Goal: Information Seeking & Learning: Learn about a topic

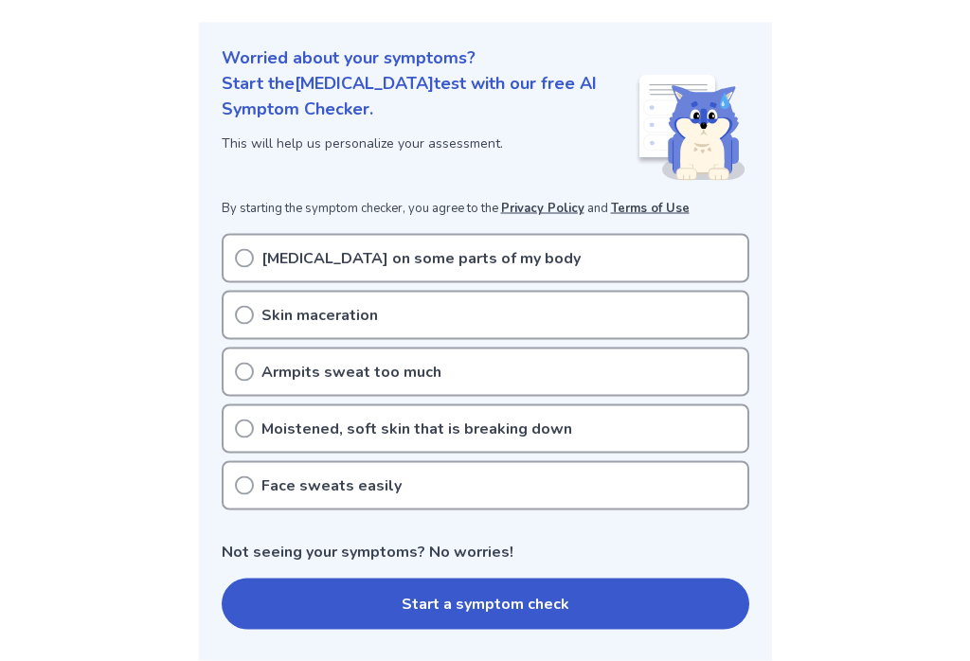
scroll to position [200, 0]
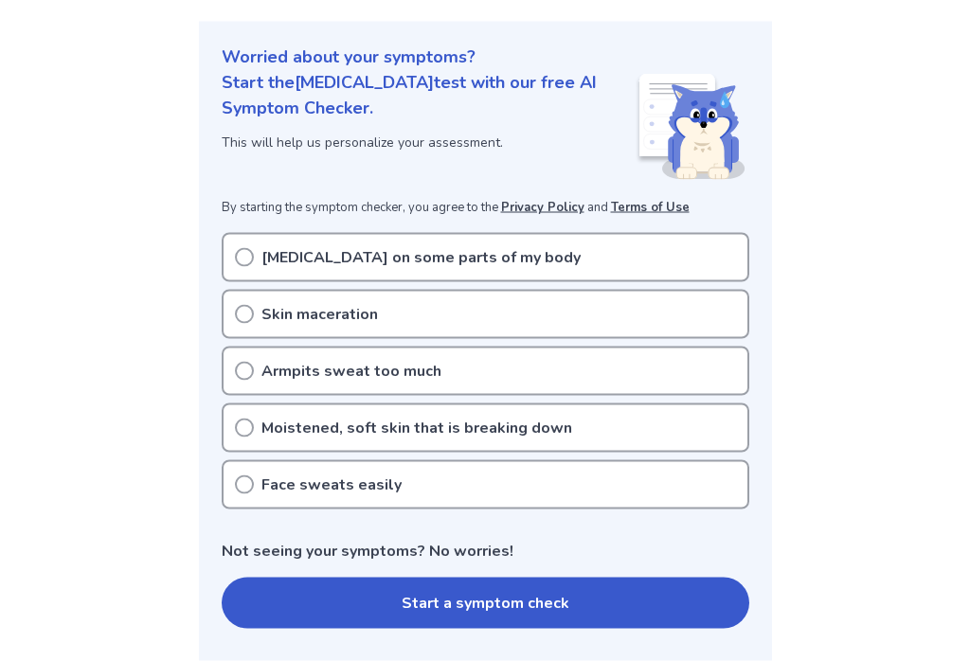
click at [239, 362] on icon at bounding box center [244, 371] width 19 height 19
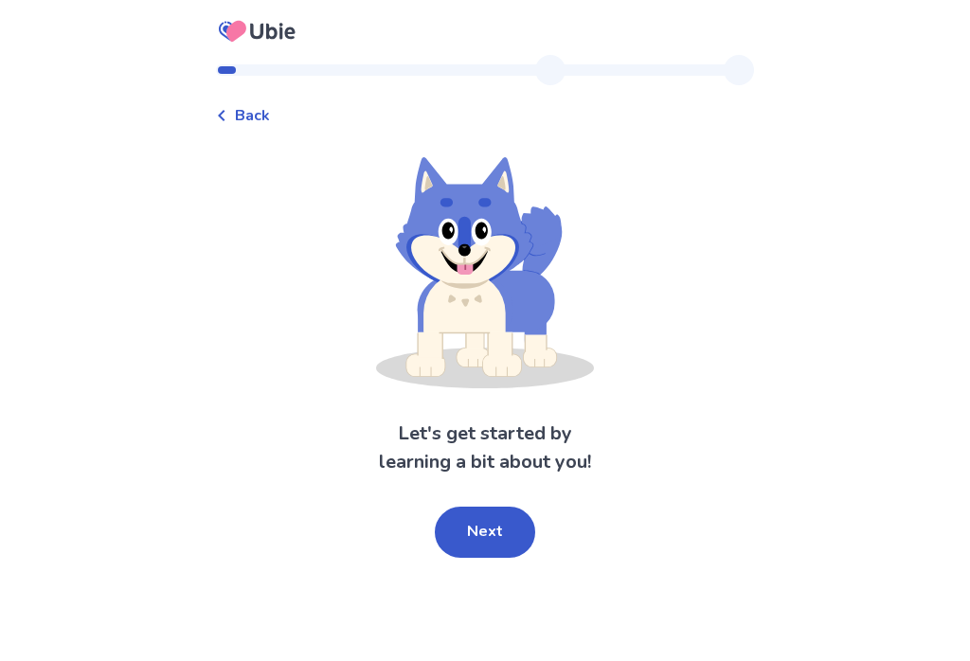
click at [476, 546] on button "Next" at bounding box center [485, 532] width 100 height 51
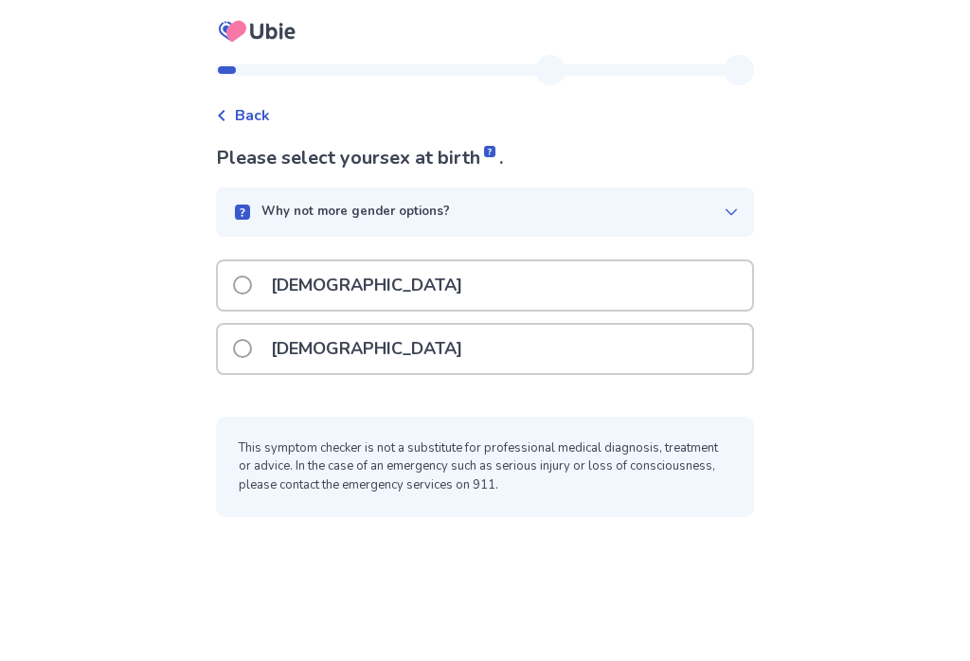
click at [249, 353] on span at bounding box center [242, 348] width 19 height 19
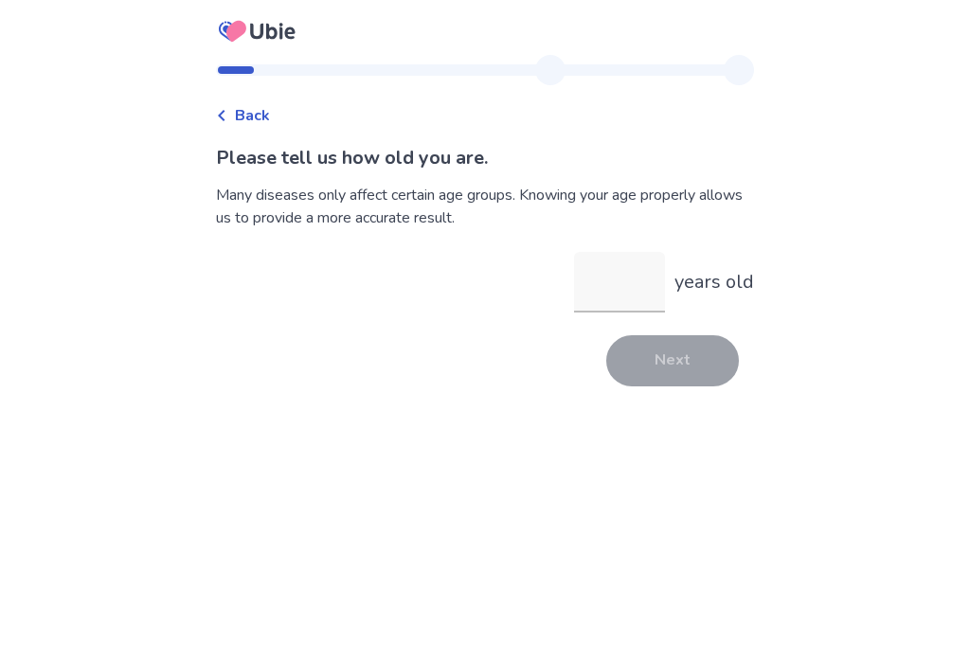
click at [626, 284] on input "years old" at bounding box center [619, 282] width 91 height 61
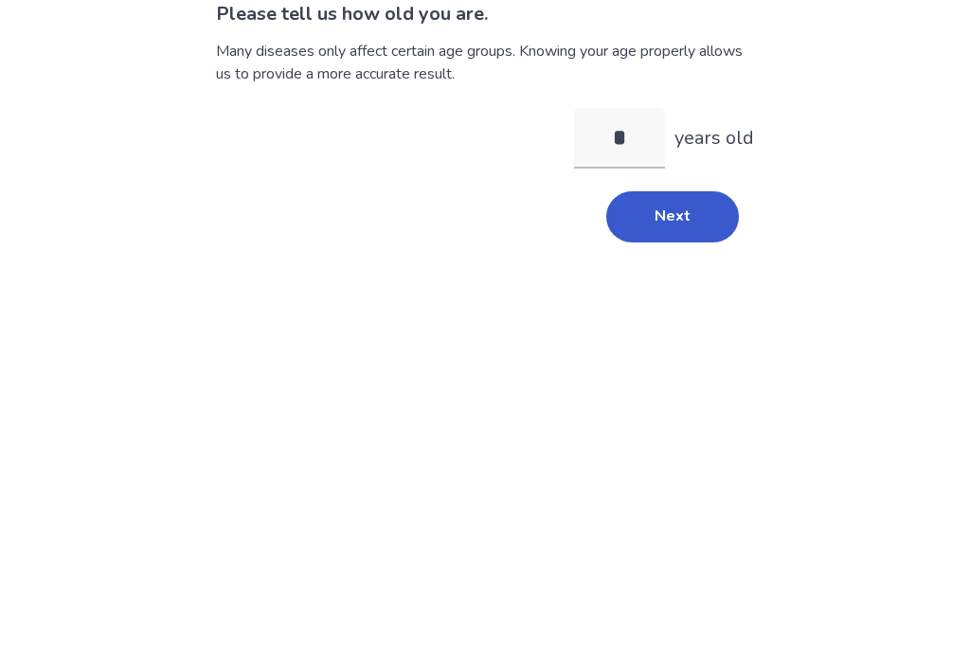
type input "**"
click at [673, 335] on button "Next" at bounding box center [672, 360] width 133 height 51
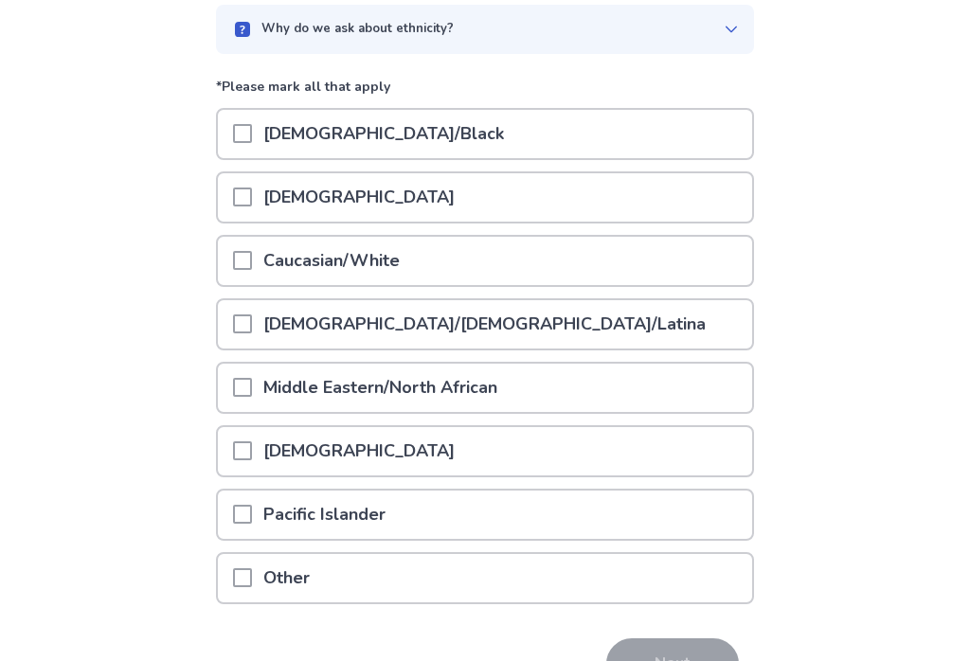
click at [575, 275] on div "Caucasian/White" at bounding box center [485, 262] width 534 height 48
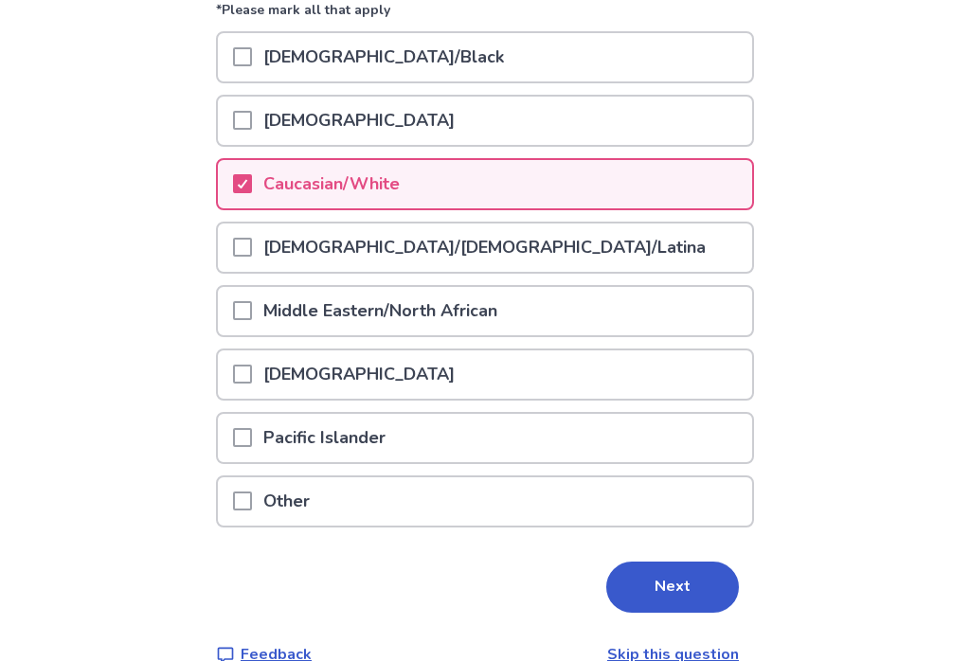
scroll to position [264, 0]
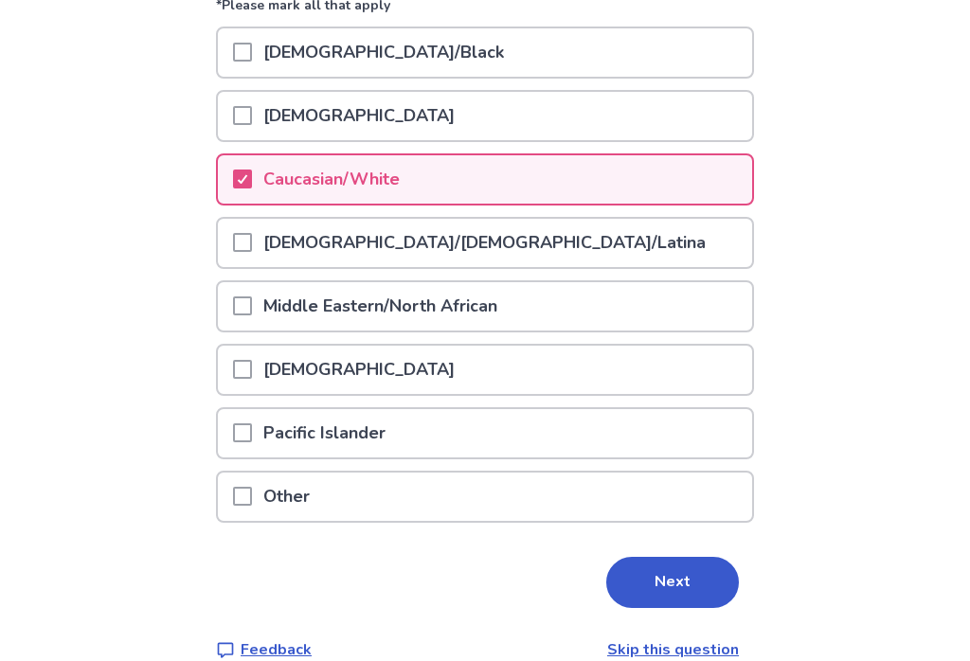
click at [645, 584] on button "Next" at bounding box center [672, 582] width 133 height 51
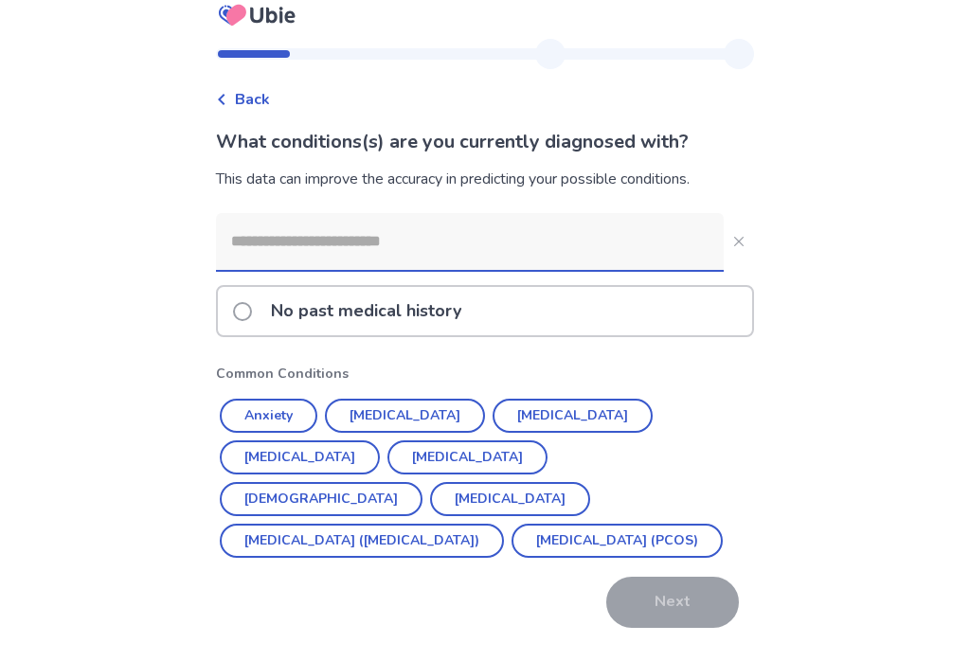
scroll to position [17, 0]
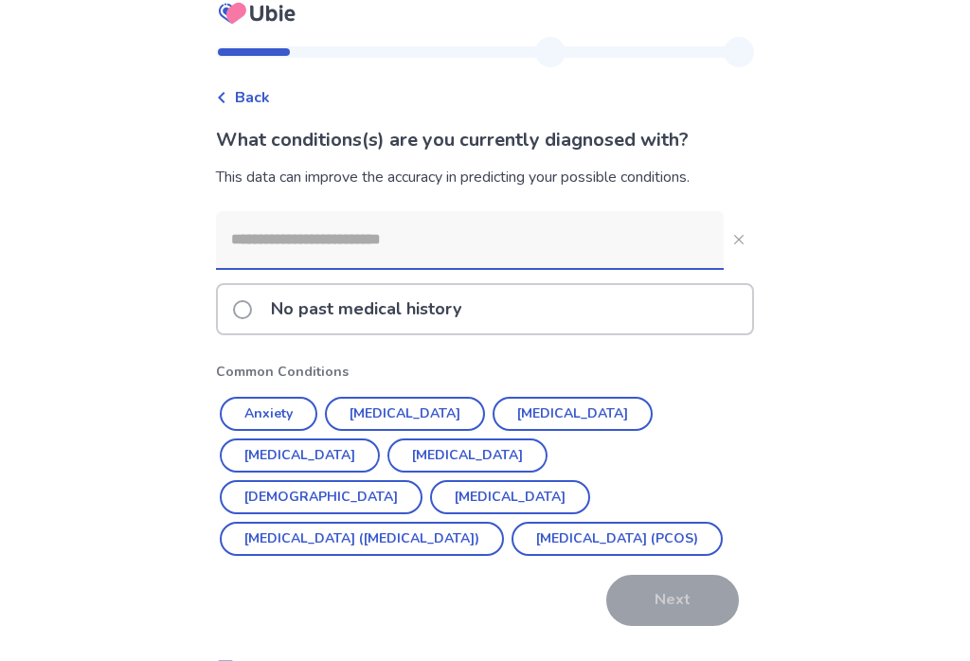
click at [422, 481] on button "[DEMOGRAPHIC_DATA]" at bounding box center [321, 498] width 203 height 34
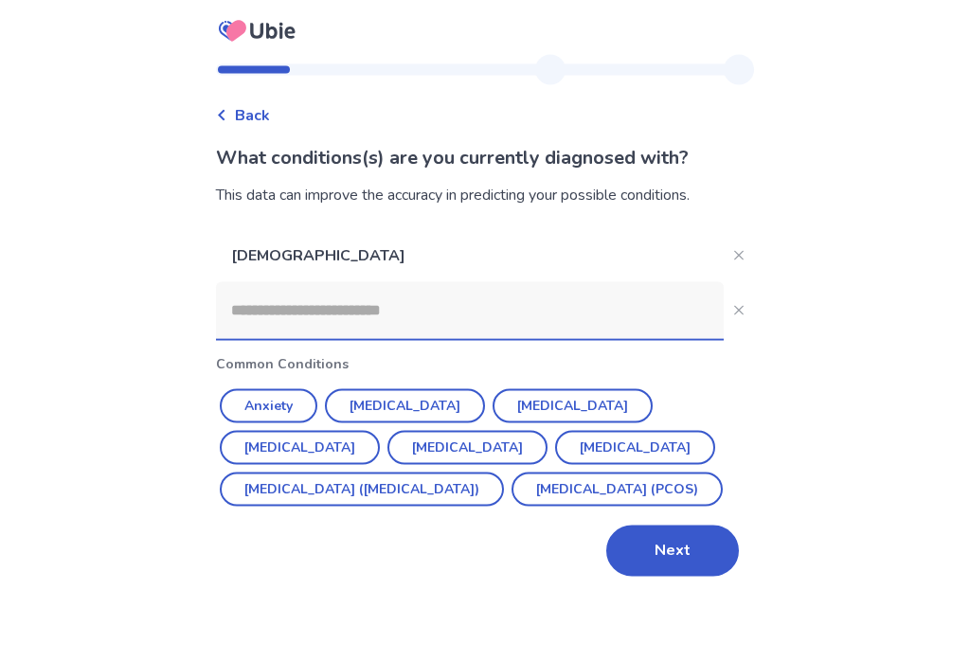
scroll to position [0, 0]
click at [667, 577] on button "Next" at bounding box center [672, 551] width 133 height 51
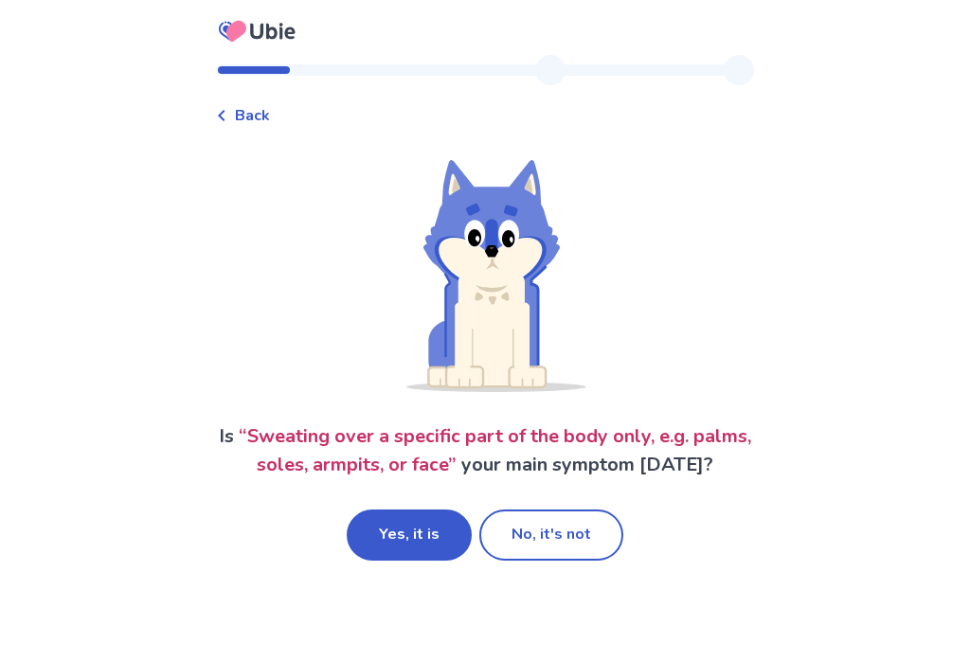
click at [423, 547] on button "Yes, it is" at bounding box center [409, 535] width 125 height 51
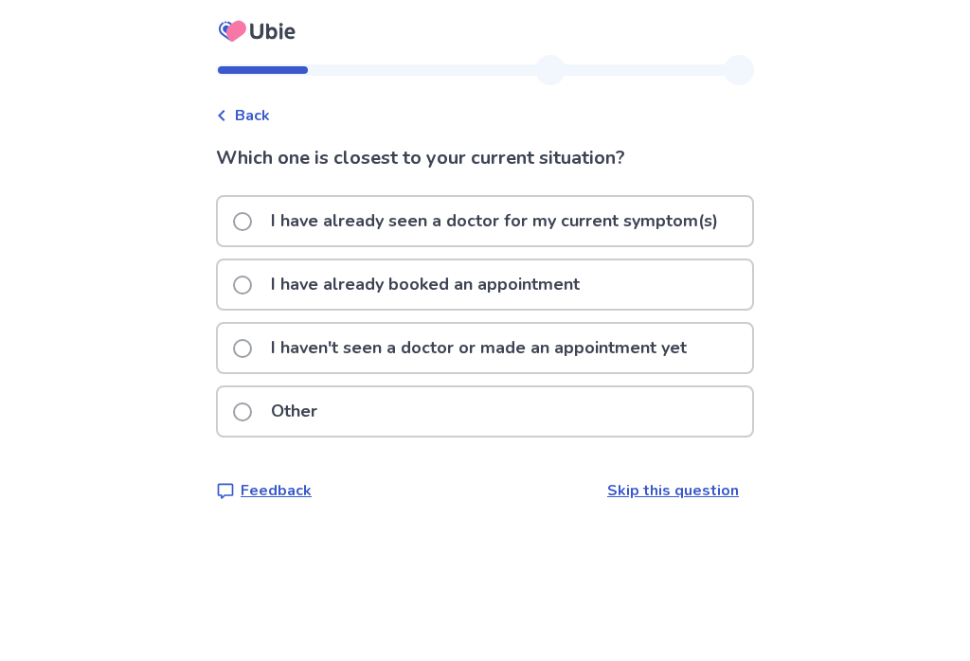
click at [254, 358] on label "I haven't seen a doctor or made an appointment yet" at bounding box center [465, 348] width 465 height 48
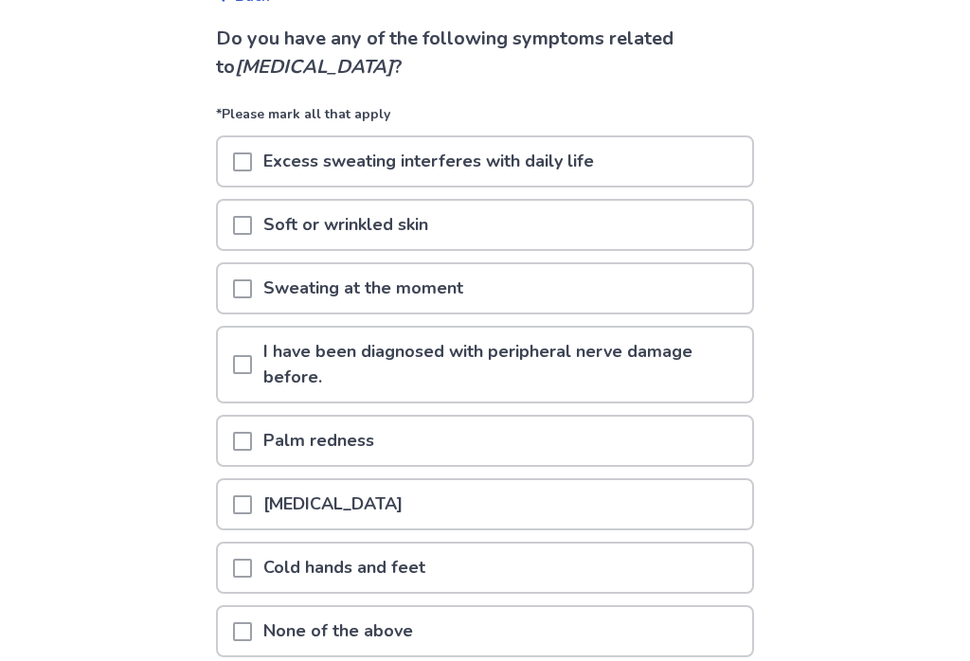
scroll to position [119, 0]
click at [252, 177] on div at bounding box center [242, 161] width 19 height 48
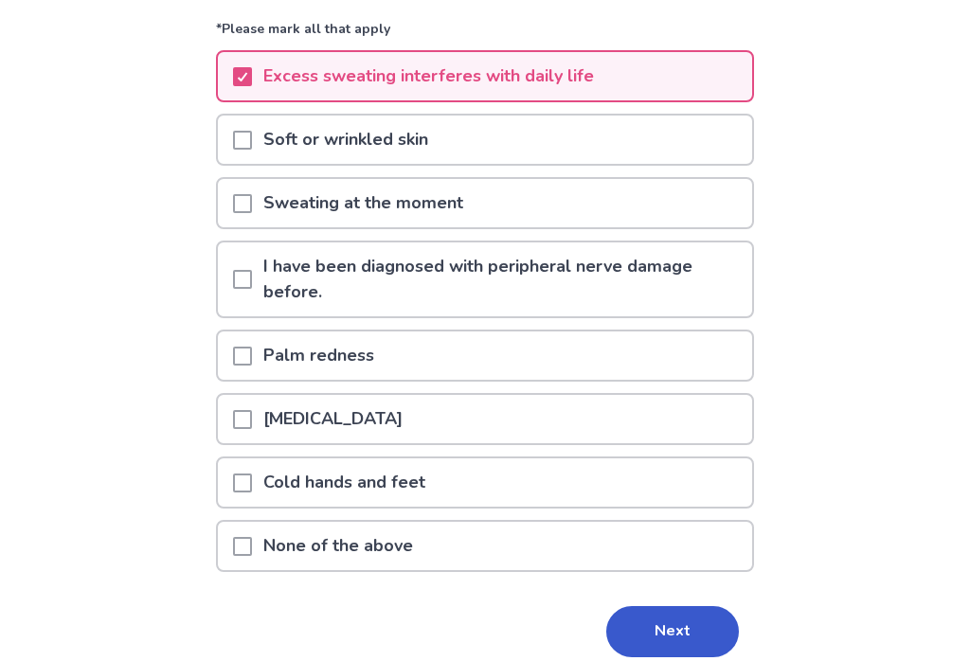
scroll to position [205, 0]
click at [248, 219] on div at bounding box center [242, 203] width 19 height 48
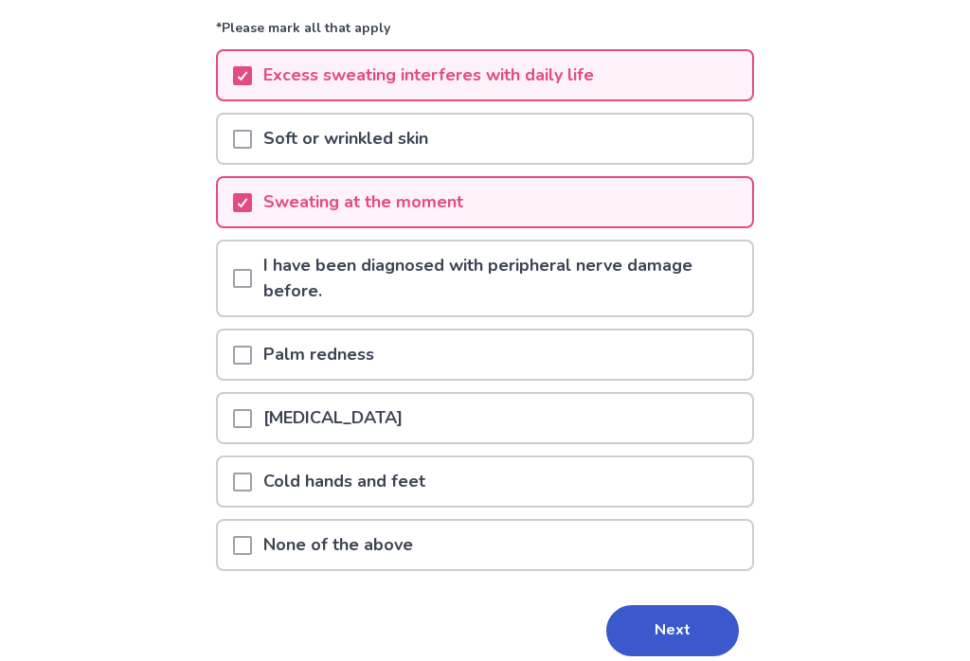
scroll to position [206, 0]
click at [655, 623] on button "Next" at bounding box center [672, 630] width 133 height 51
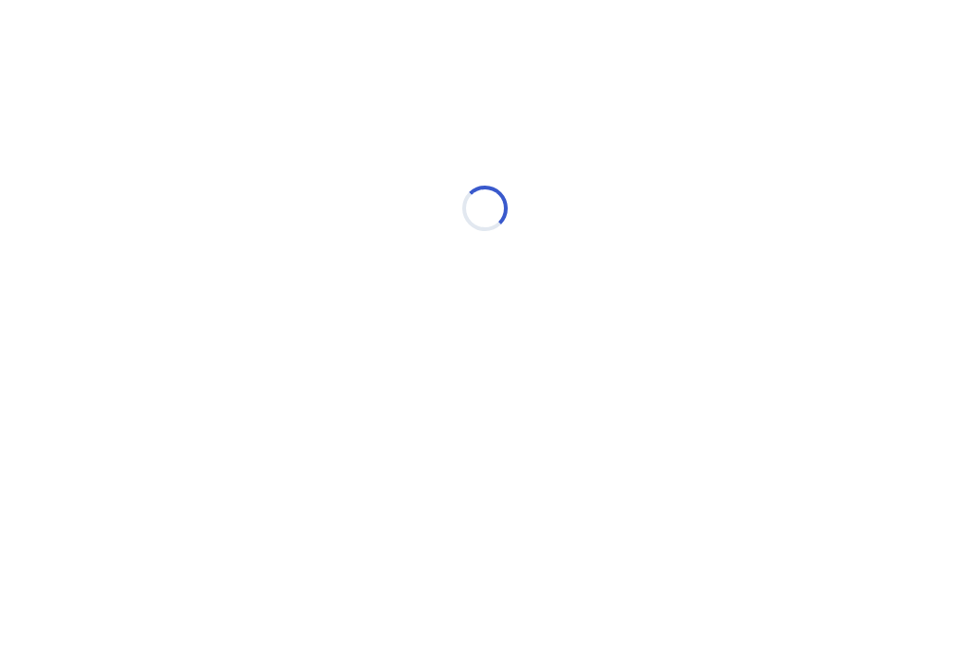
scroll to position [0, 0]
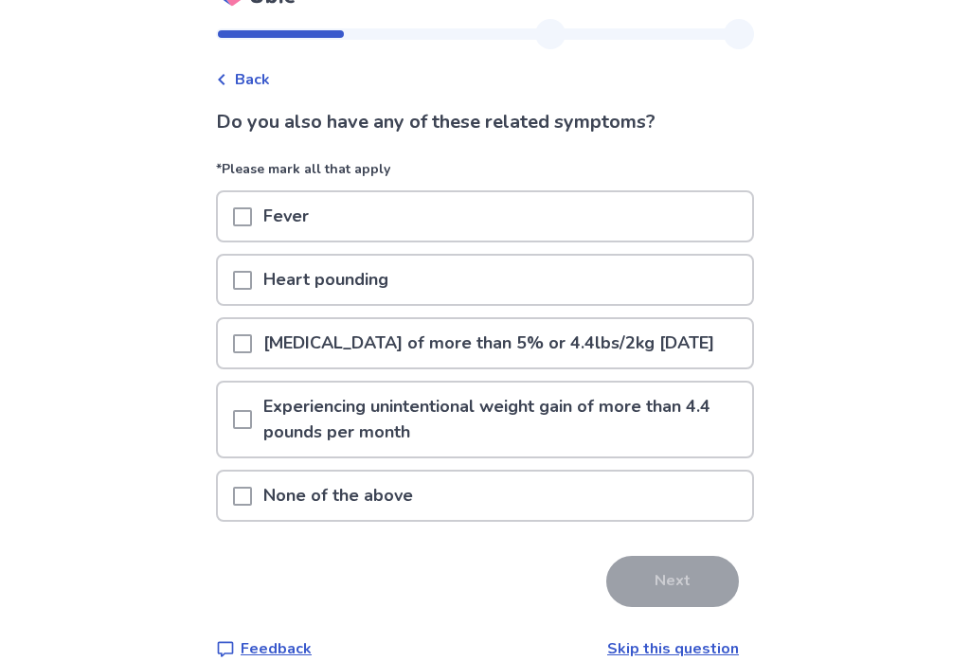
scroll to position [40, 0]
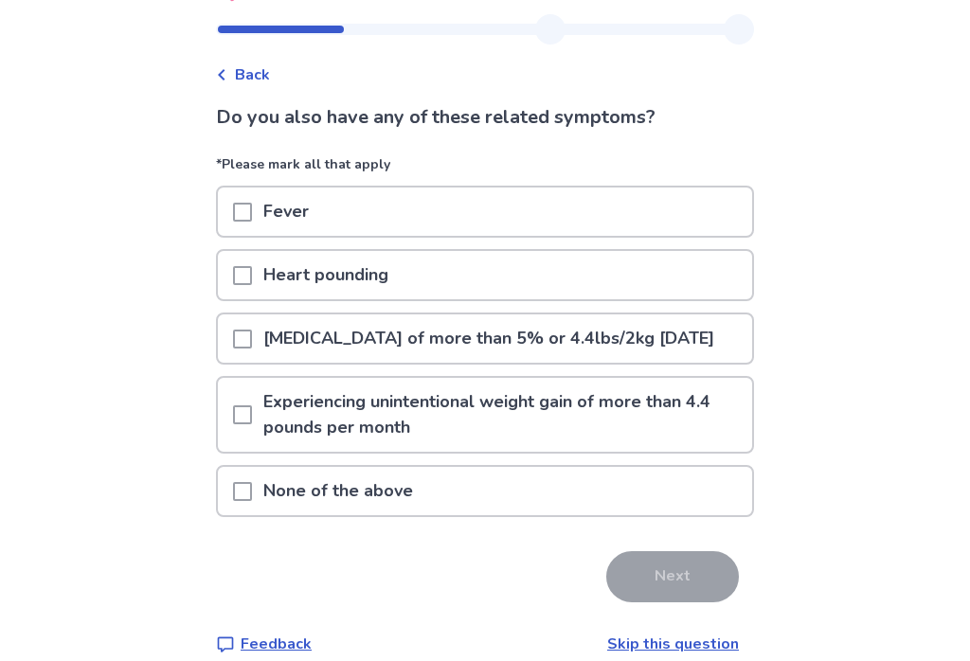
click at [252, 502] on span at bounding box center [242, 492] width 19 height 19
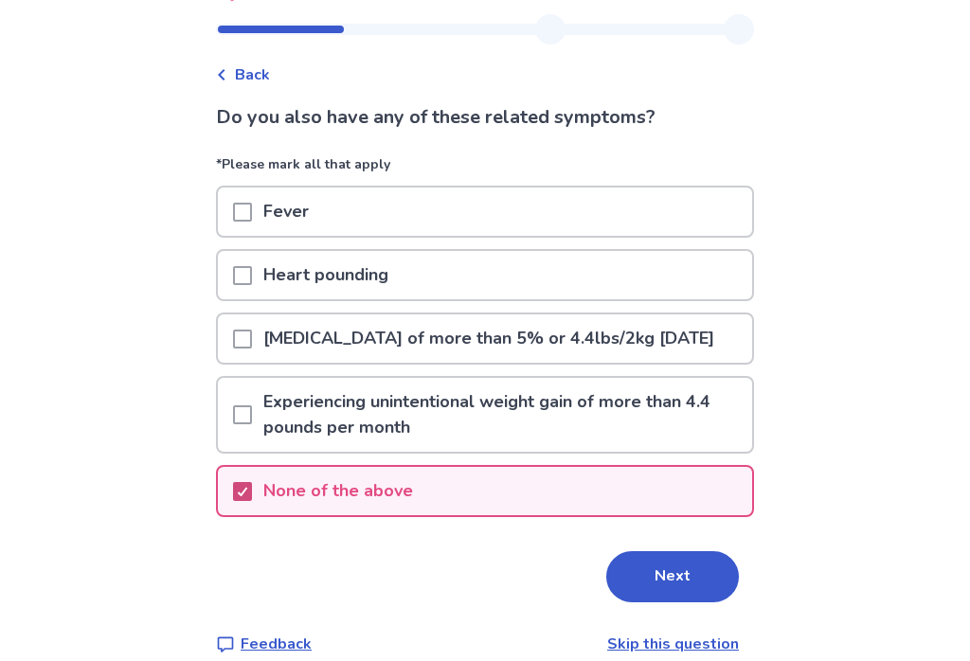
scroll to position [41, 0]
click at [664, 602] on button "Next" at bounding box center [672, 576] width 133 height 51
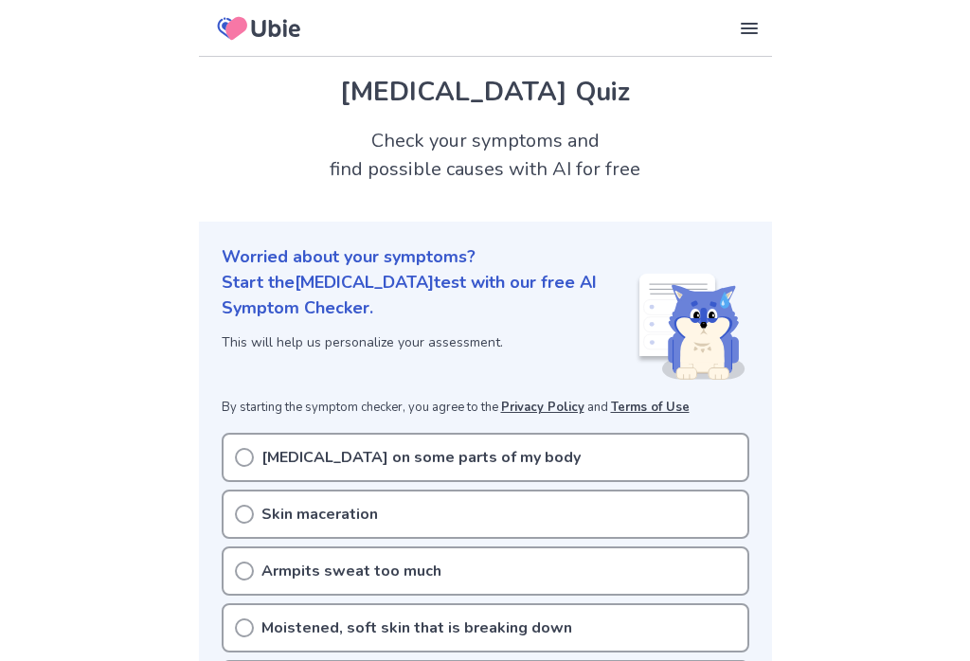
scroll to position [230, 0]
